Goal: Find contact information: Find contact information

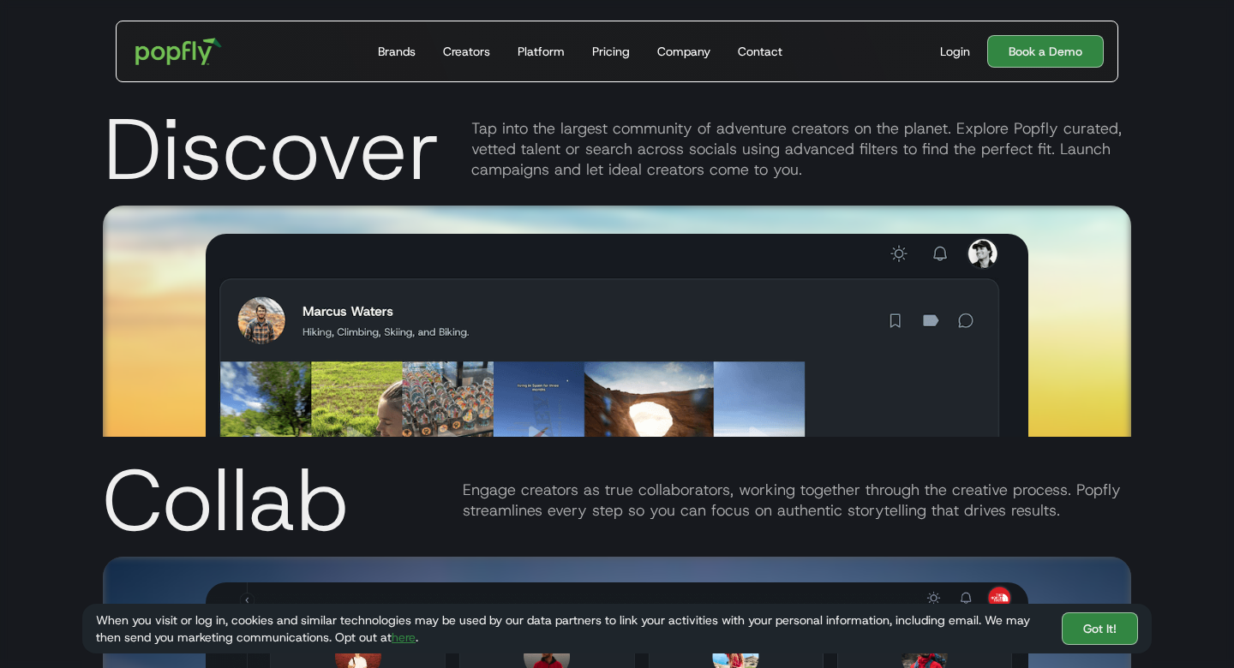
scroll to position [1851, 0]
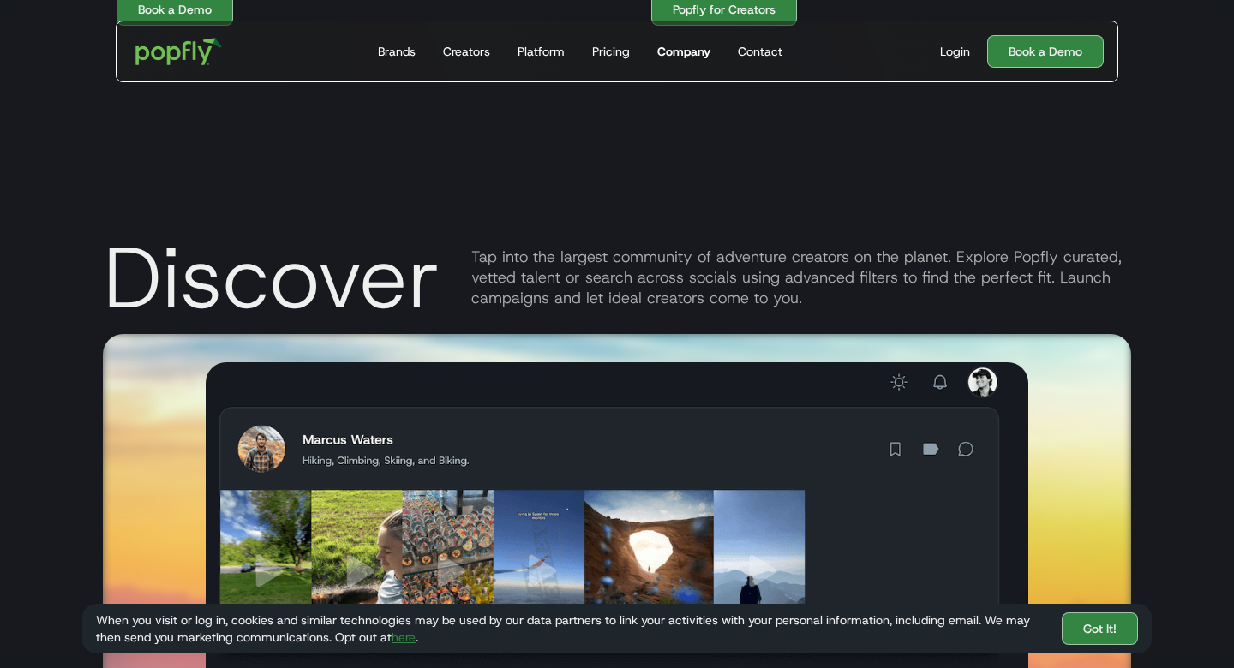
click at [693, 39] on link "Company" at bounding box center [683, 51] width 67 height 60
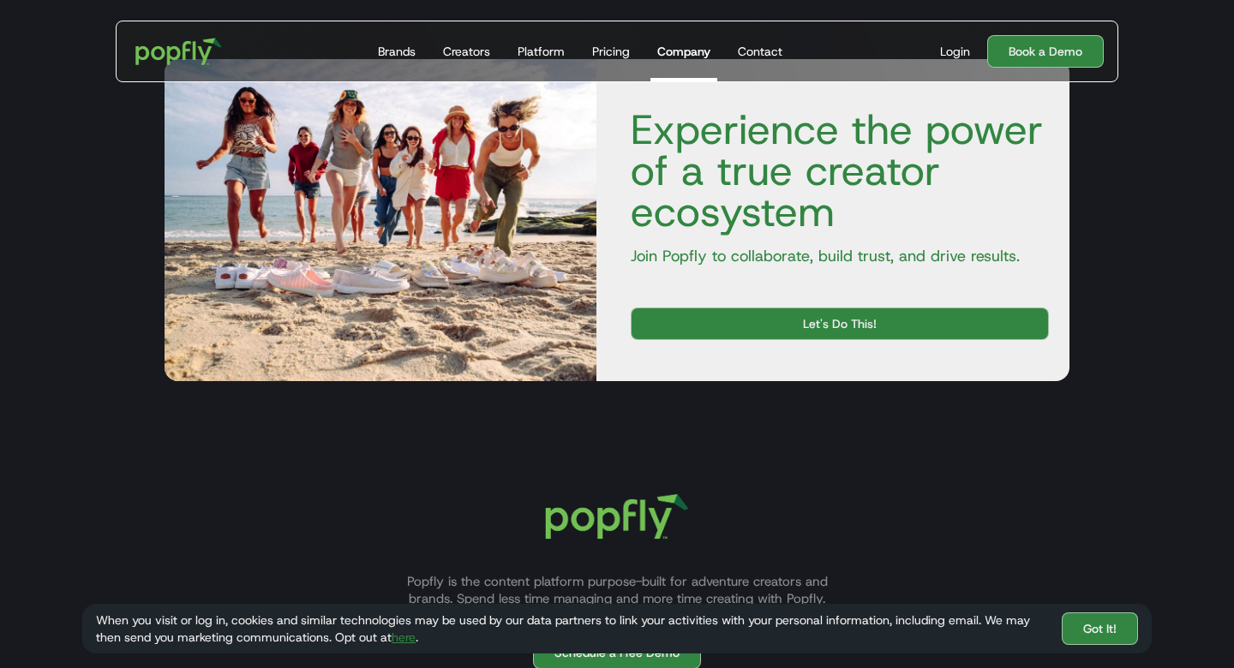
scroll to position [2461, 0]
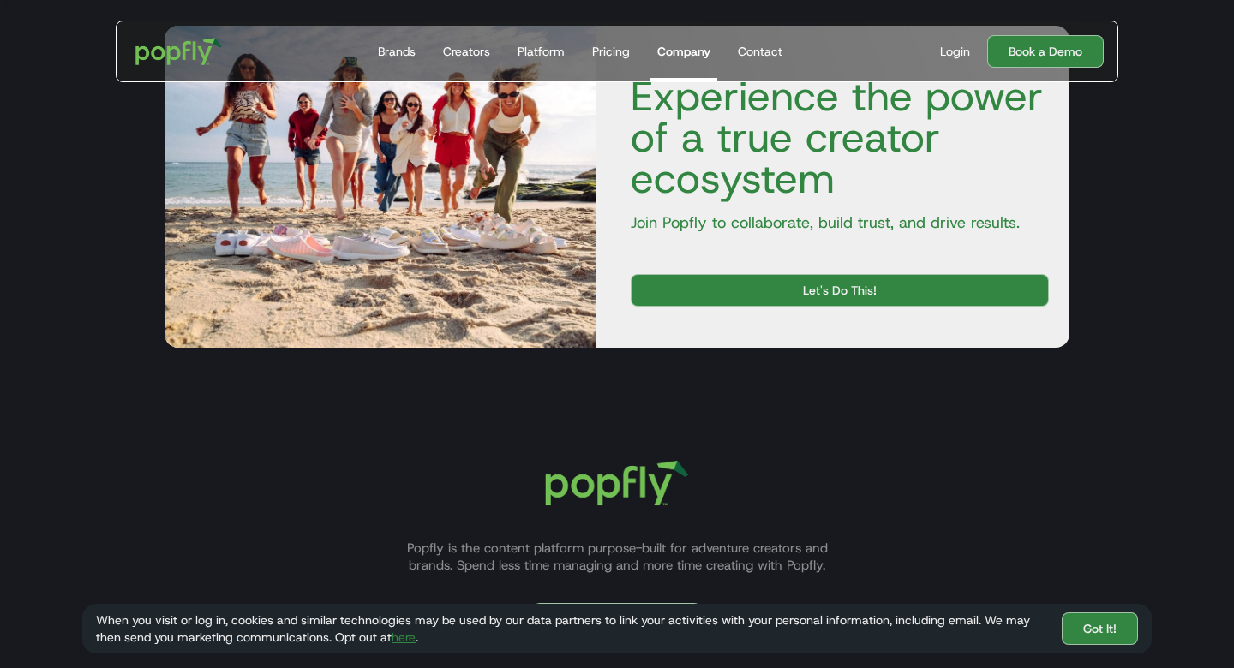
click at [758, 223] on p "Join Popfly to collaborate, build trust, and drive results." at bounding box center [833, 223] width 432 height 21
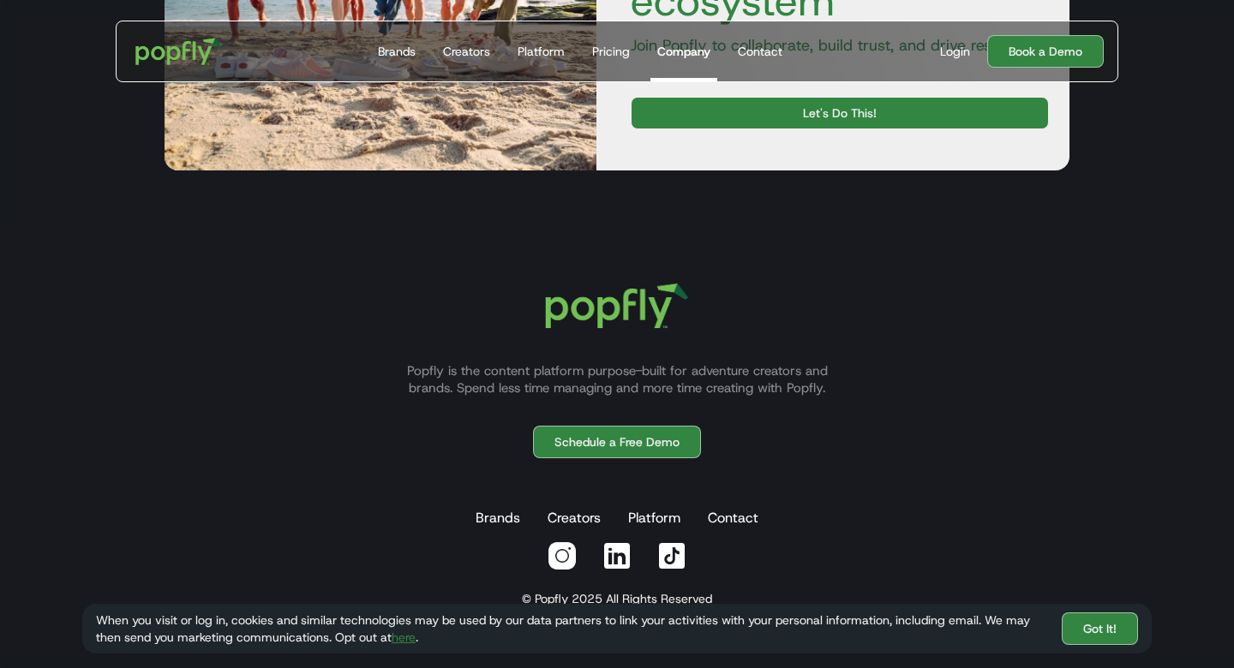
scroll to position [2684, 0]
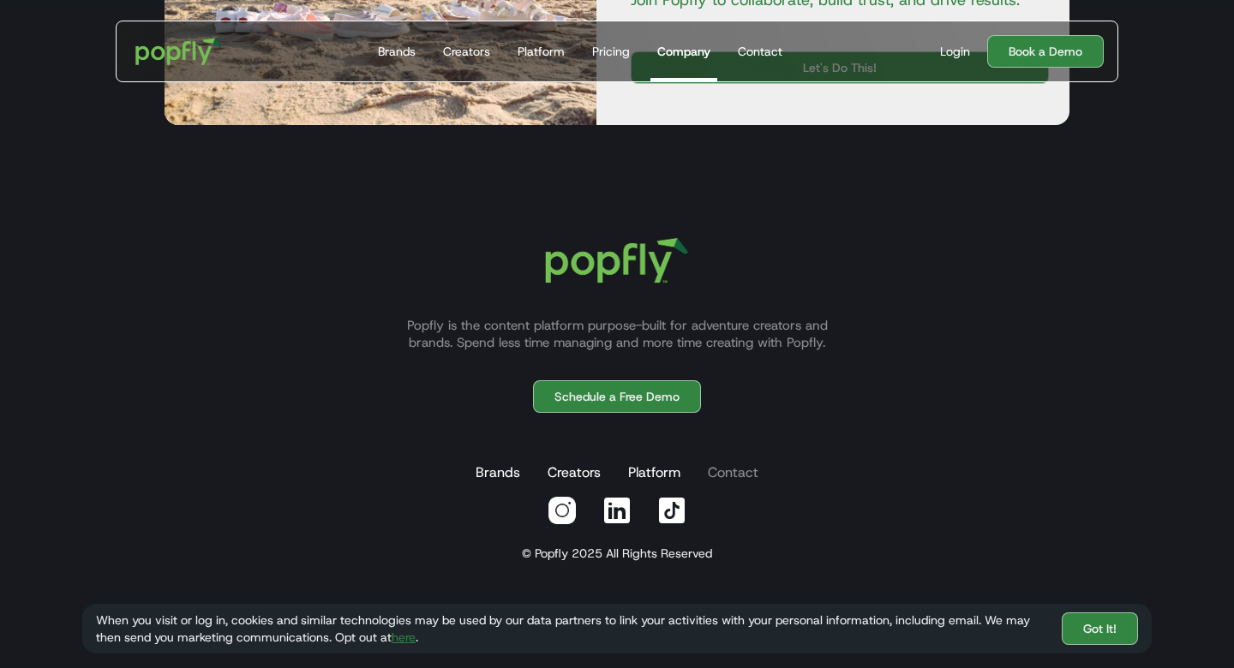
click at [739, 478] on link "Contact" at bounding box center [732, 473] width 57 height 34
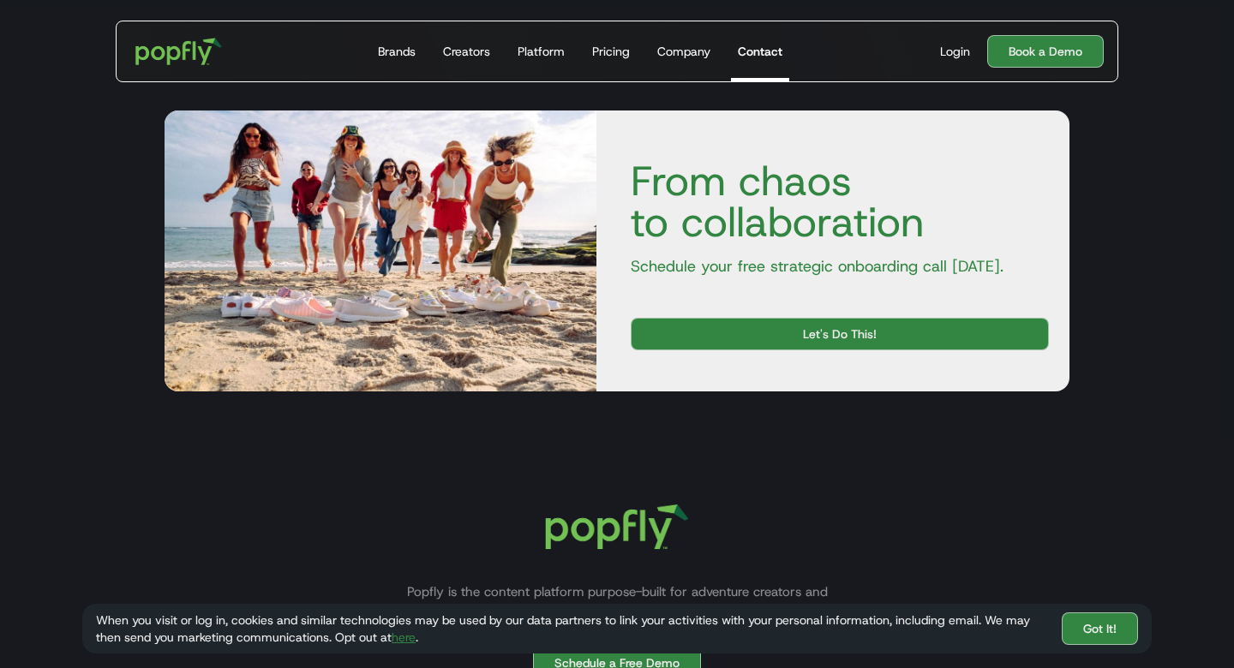
scroll to position [966, 0]
